Goal: Transaction & Acquisition: Book appointment/travel/reservation

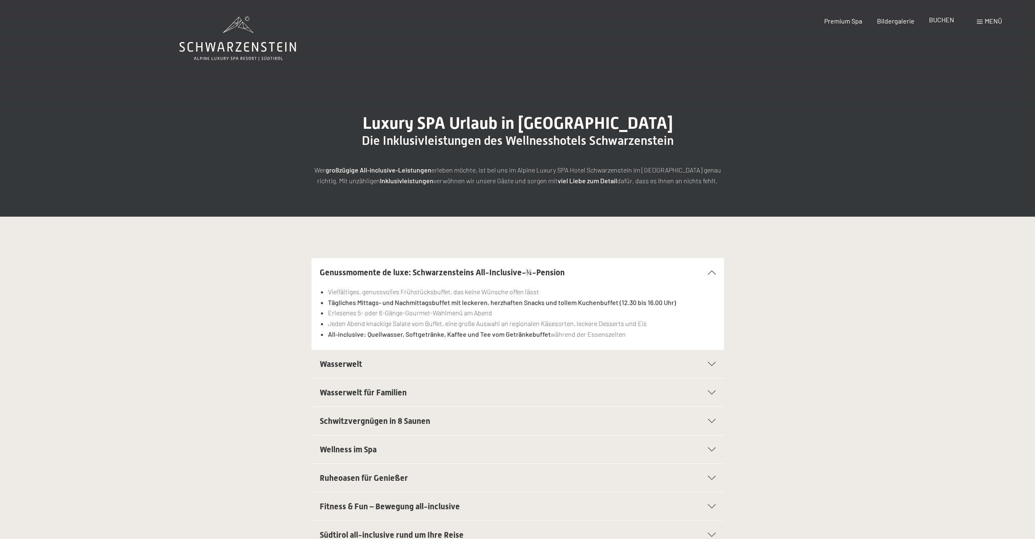
click at [942, 19] on span "BUCHEN" at bounding box center [941, 20] width 25 height 8
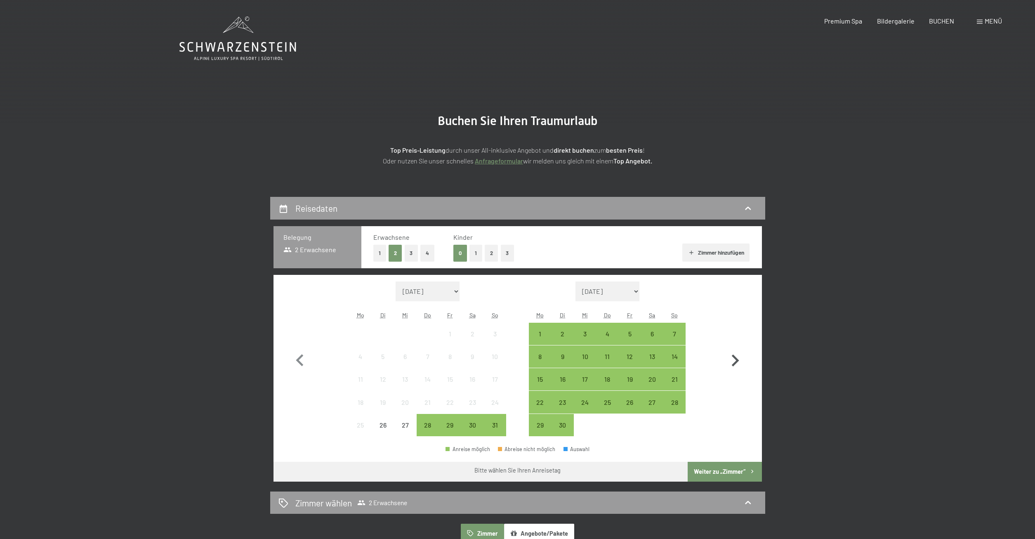
click at [731, 358] on icon "button" at bounding box center [735, 361] width 24 height 24
select select "[DATE]"
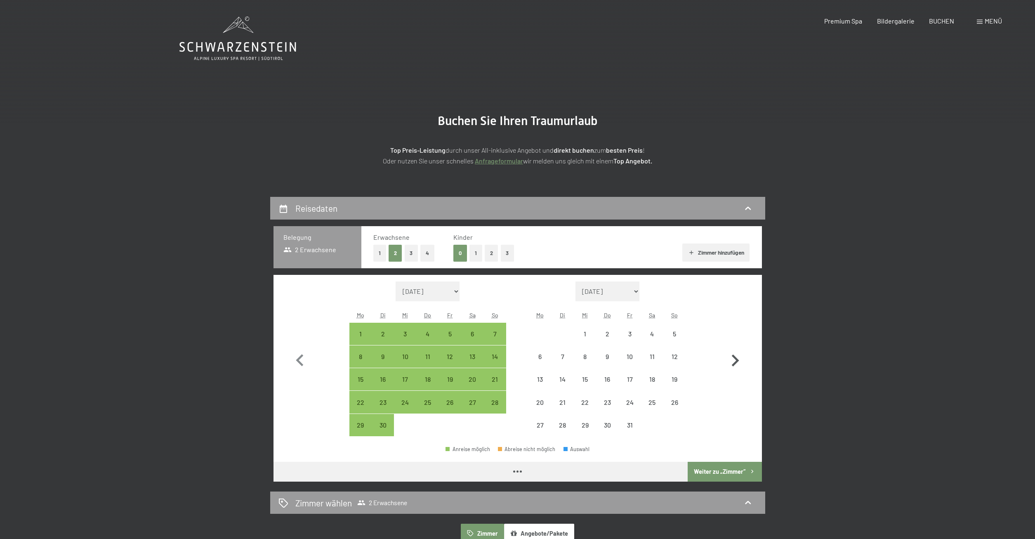
select select "[DATE]"
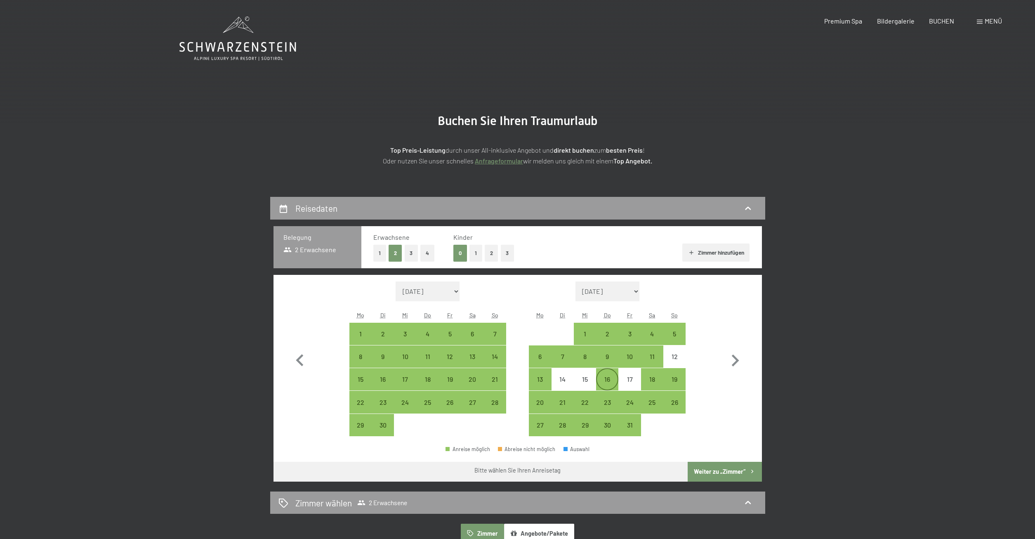
click at [607, 382] on div "16" at bounding box center [607, 386] width 21 height 21
select select "[DATE]"
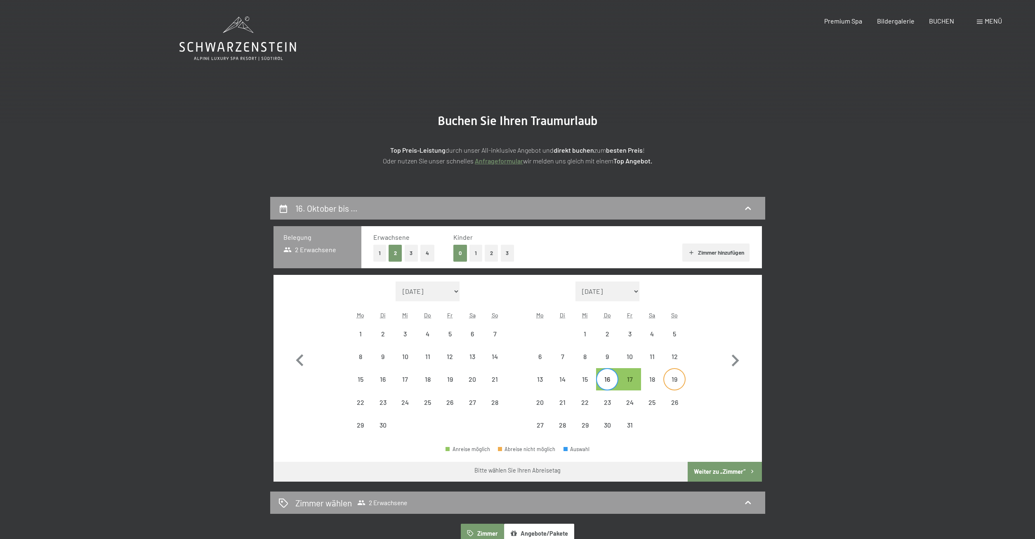
click at [670, 379] on div "19" at bounding box center [674, 386] width 21 height 21
select select "[DATE]"
